Goal: Transaction & Acquisition: Register for event/course

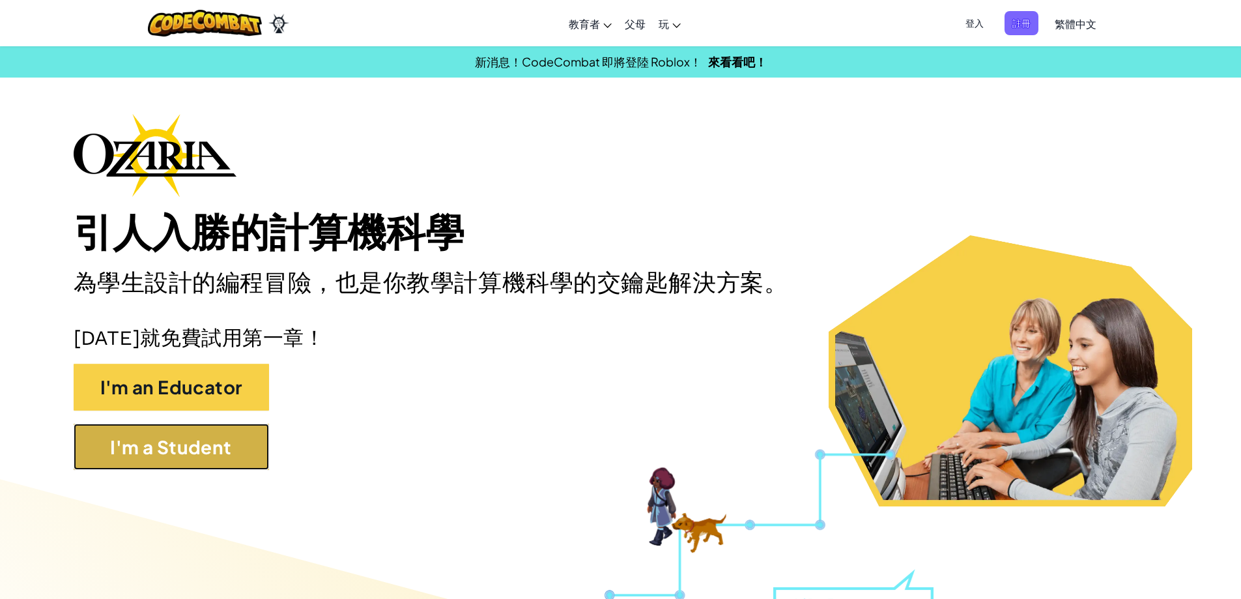
click at [202, 468] on button "I'm a Student" at bounding box center [171, 447] width 195 height 47
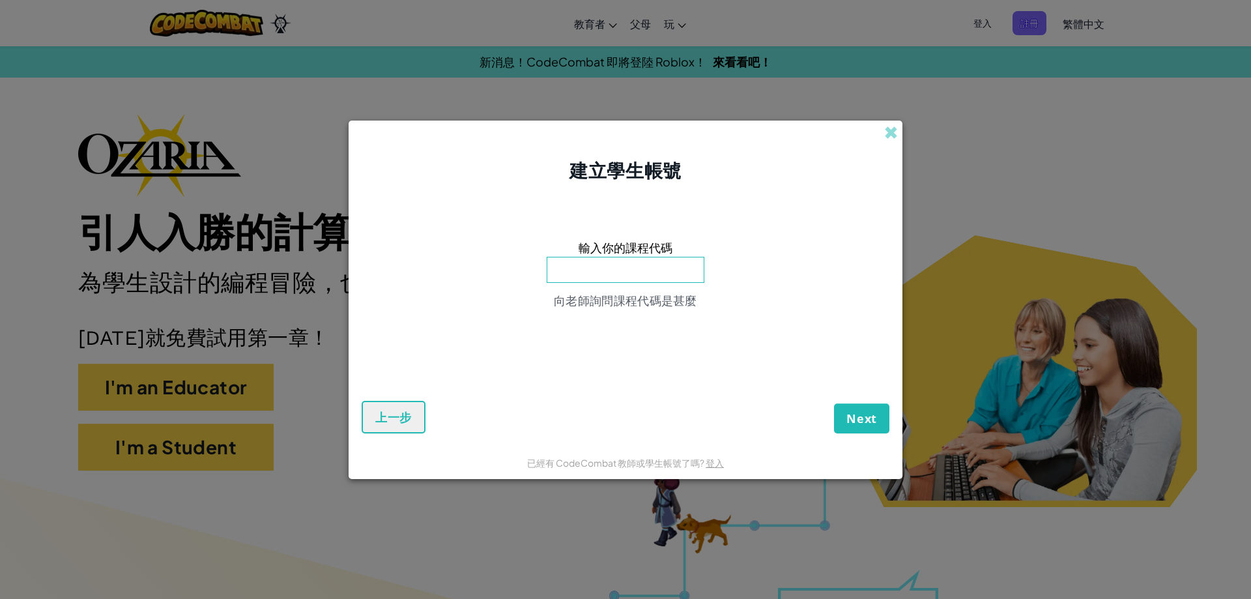
drag, startPoint x: 850, startPoint y: 104, endPoint x: 867, endPoint y: 104, distance: 17.6
click at [851, 112] on div "建立學生帳號 輸入你的課程代碼 向老師詢問課程代碼是甚麼 Next 上一步 已經有 CodeCombat 教師或學生帳號了嗎? 登入" at bounding box center [625, 299] width 1251 height 599
drag, startPoint x: 918, startPoint y: 137, endPoint x: 903, endPoint y: 137, distance: 15.0
click at [917, 138] on div "建立學生帳號 輸入你的課程代碼 向老師詢問課程代碼是甚麼 Next 上一步 已經有 CodeCombat 教師或學生帳號了嗎? 登入" at bounding box center [625, 299] width 1251 height 599
click at [886, 135] on span at bounding box center [891, 133] width 14 height 14
